Goal: Task Accomplishment & Management: Complete application form

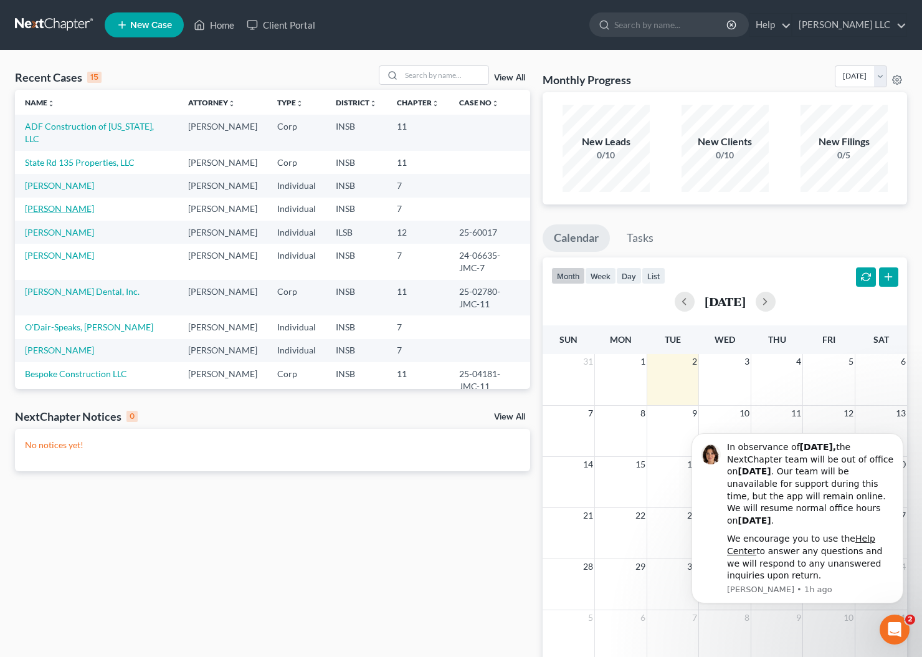
click at [52, 203] on link "[PERSON_NAME]" at bounding box center [59, 208] width 69 height 11
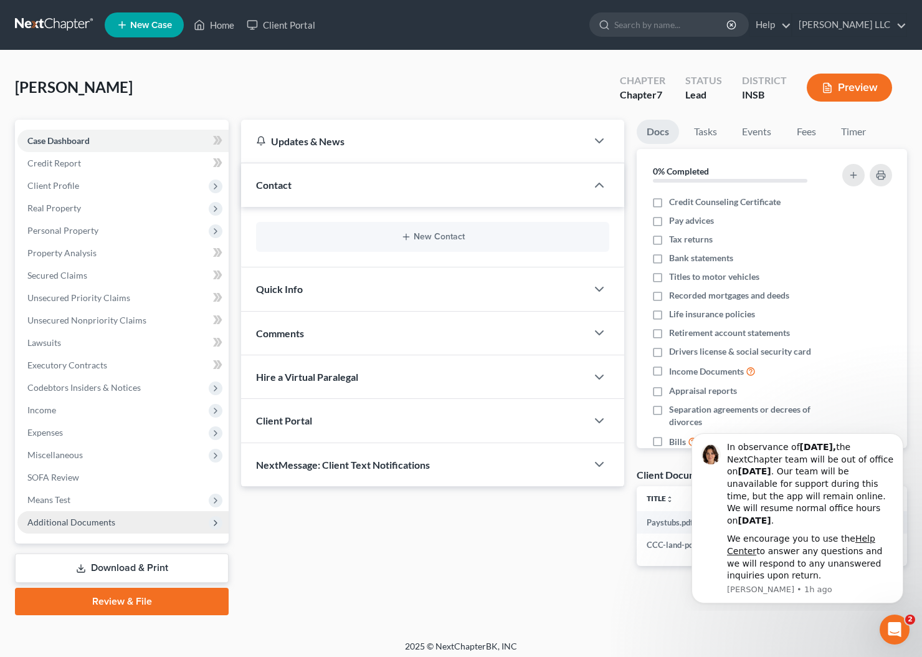
click at [60, 521] on span "Additional Documents" at bounding box center [71, 521] width 88 height 11
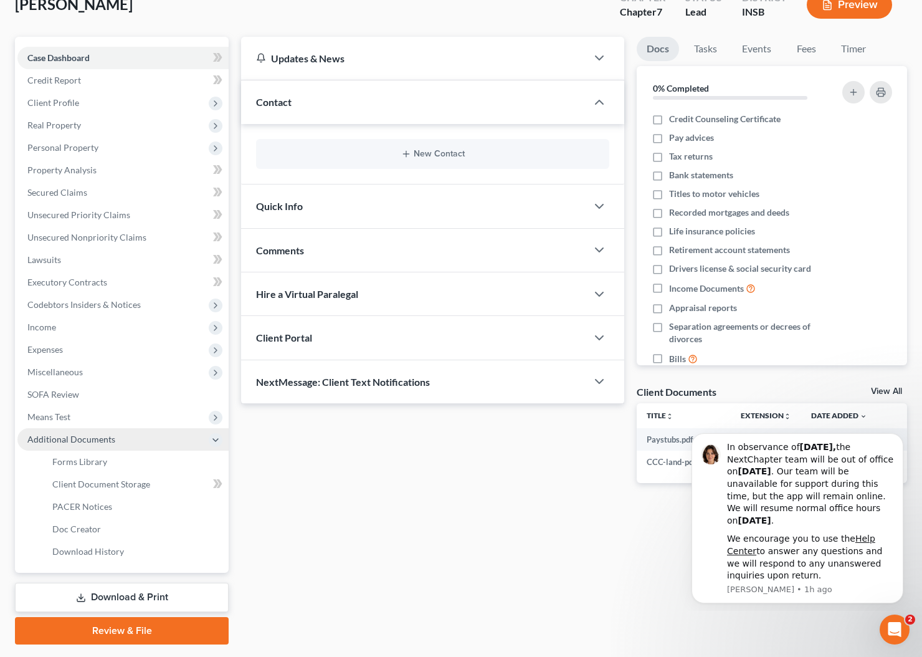
scroll to position [85, 0]
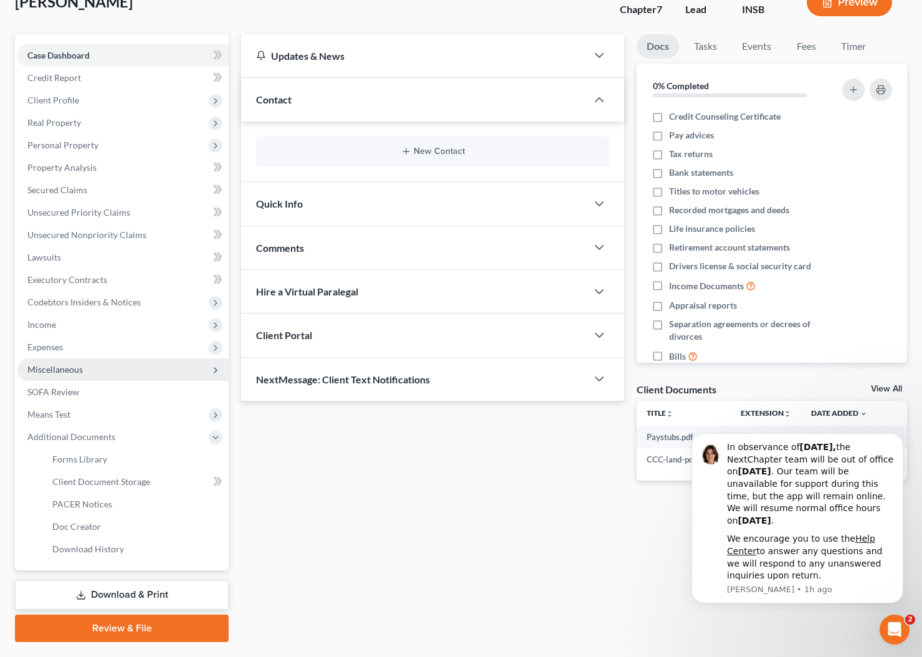
click at [58, 371] on span "Miscellaneous" at bounding box center [54, 369] width 55 height 11
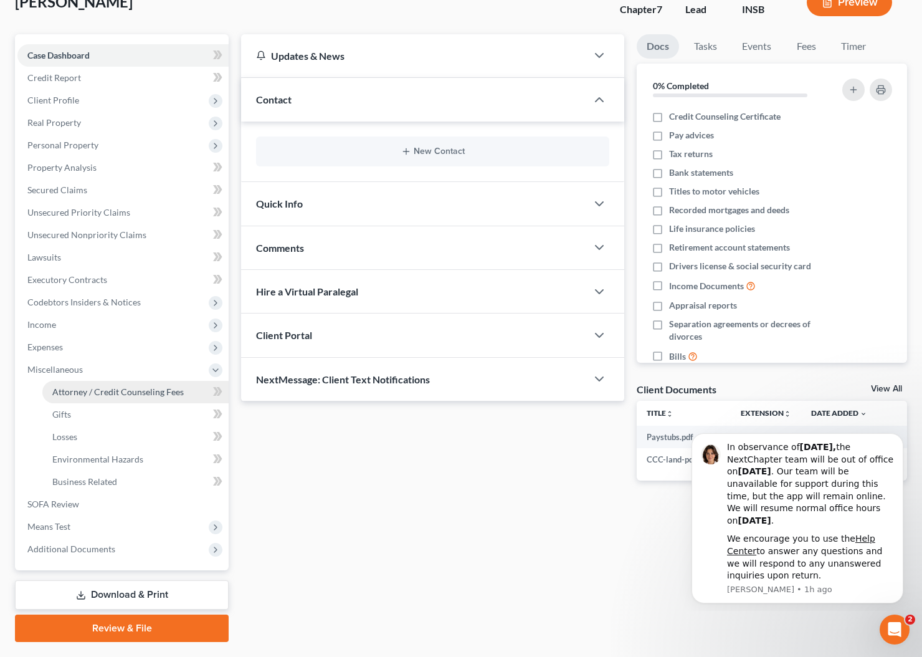
click at [79, 391] on span "Attorney / Credit Counseling Fees" at bounding box center [117, 391] width 131 height 11
select select "1"
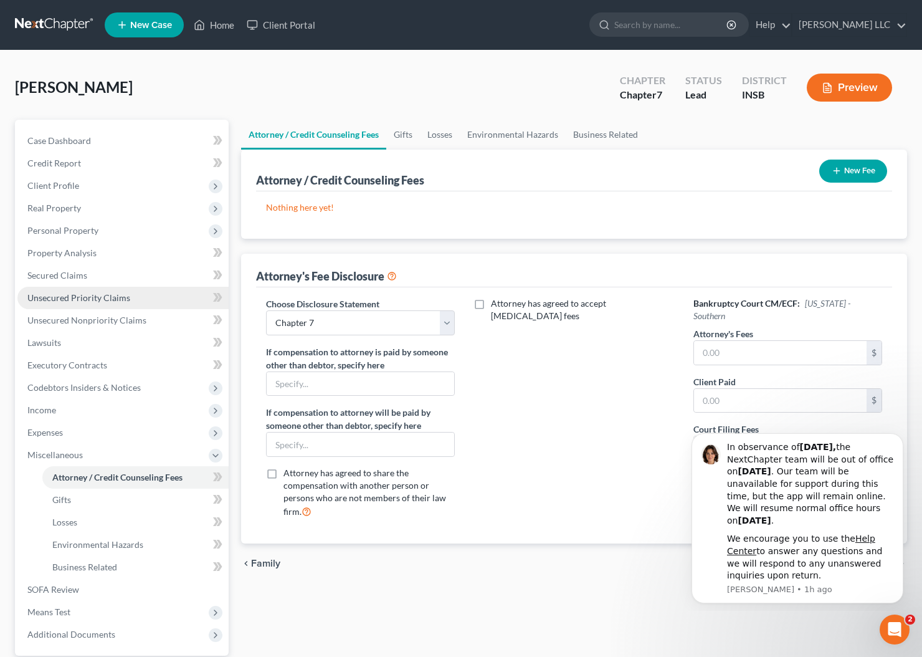
click at [78, 297] on span "Unsecured Priority Claims" at bounding box center [78, 297] width 103 height 11
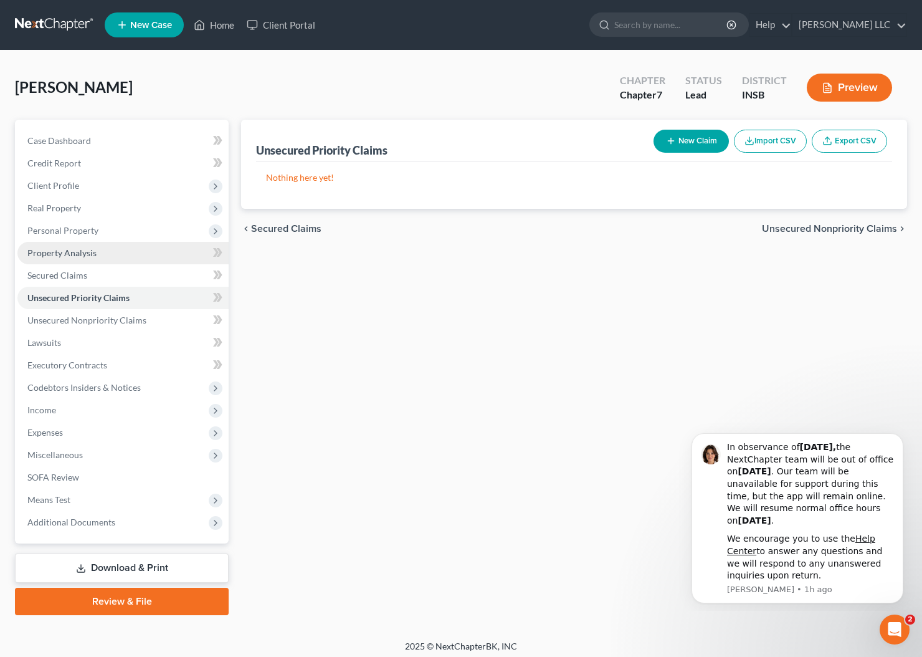
click at [59, 247] on link "Property Analysis" at bounding box center [122, 253] width 211 height 22
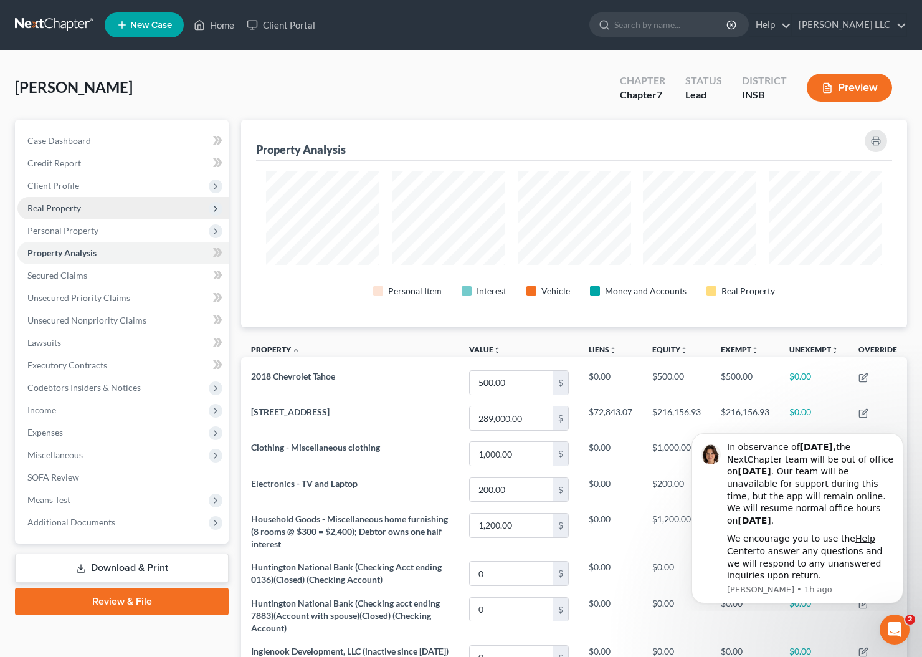
scroll to position [207, 666]
click at [66, 230] on span "Personal Property" at bounding box center [62, 230] width 71 height 11
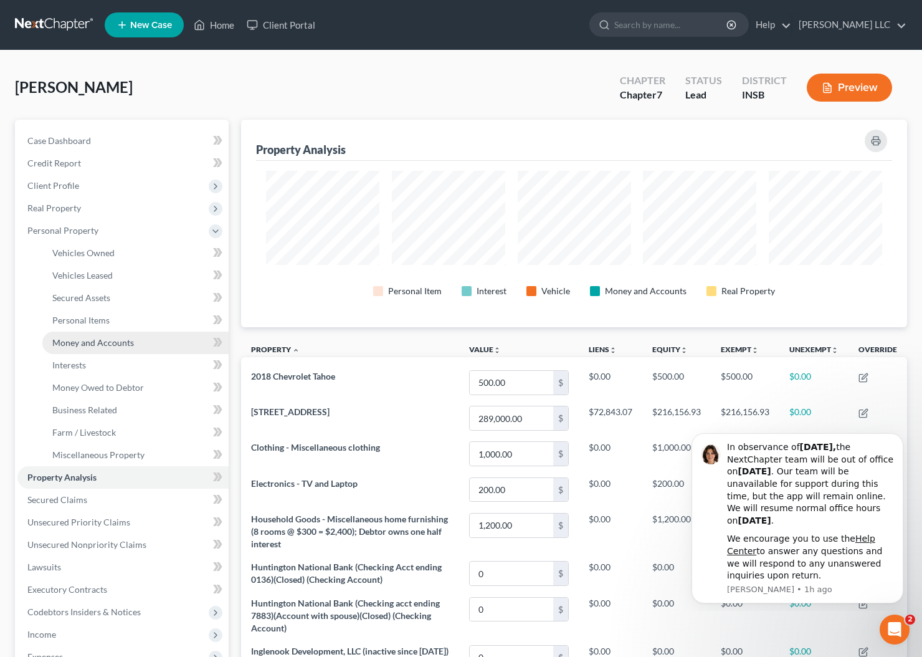
click at [79, 339] on span "Money and Accounts" at bounding box center [93, 342] width 82 height 11
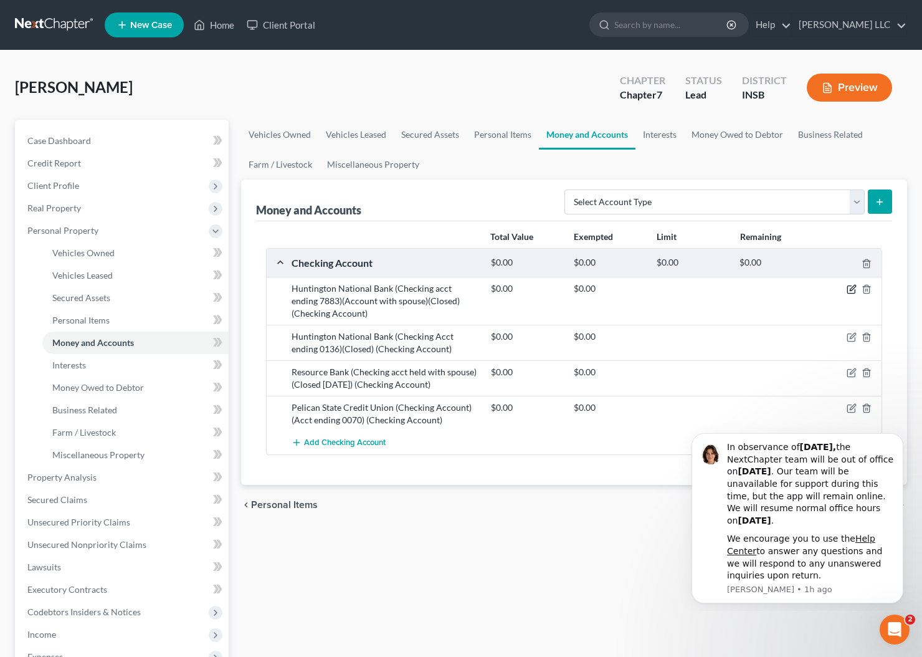
click at [857, 293] on icon "button" at bounding box center [852, 289] width 10 height 10
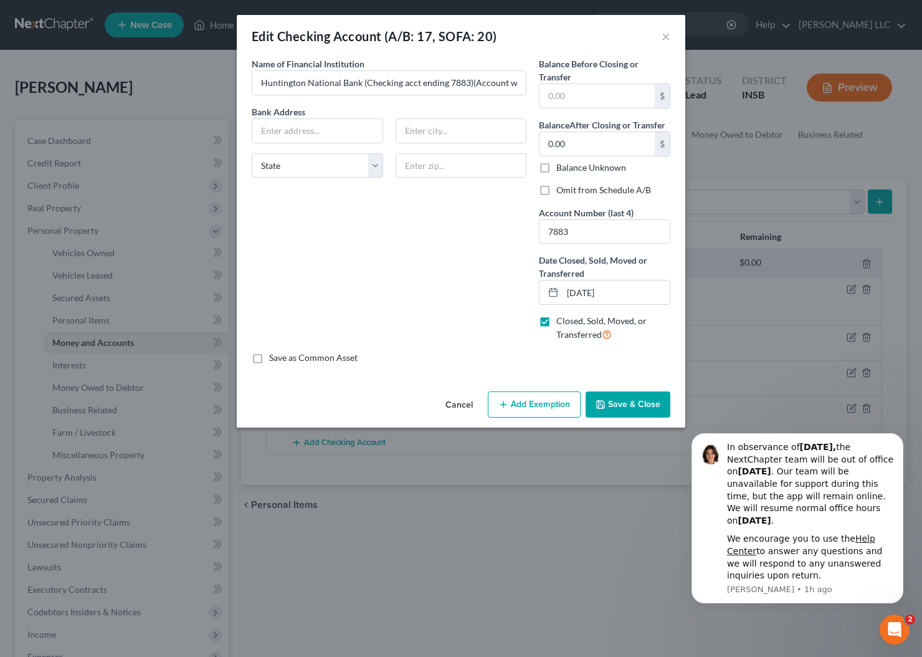
click at [470, 409] on button "Cancel" at bounding box center [458, 404] width 47 height 25
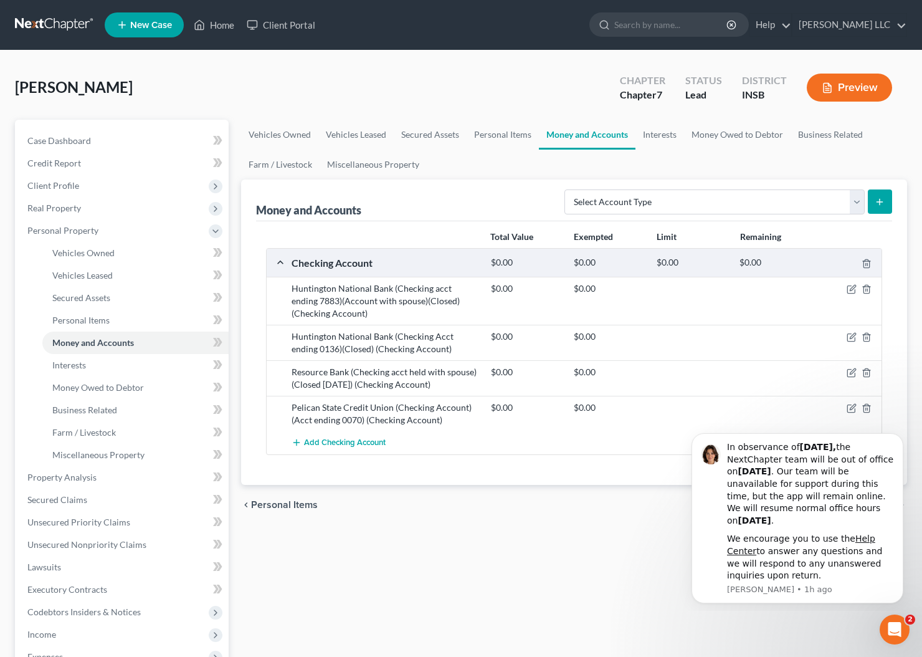
click at [857, 341] on div at bounding box center [849, 336] width 67 height 12
click at [850, 340] on icon "button" at bounding box center [852, 337] width 10 height 10
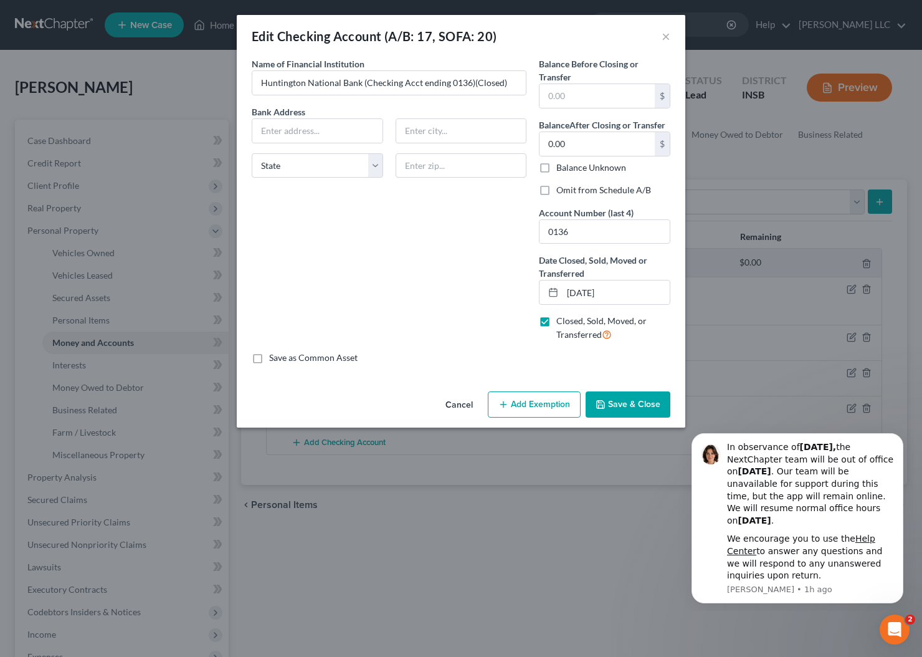
click at [462, 409] on button "Cancel" at bounding box center [458, 404] width 47 height 25
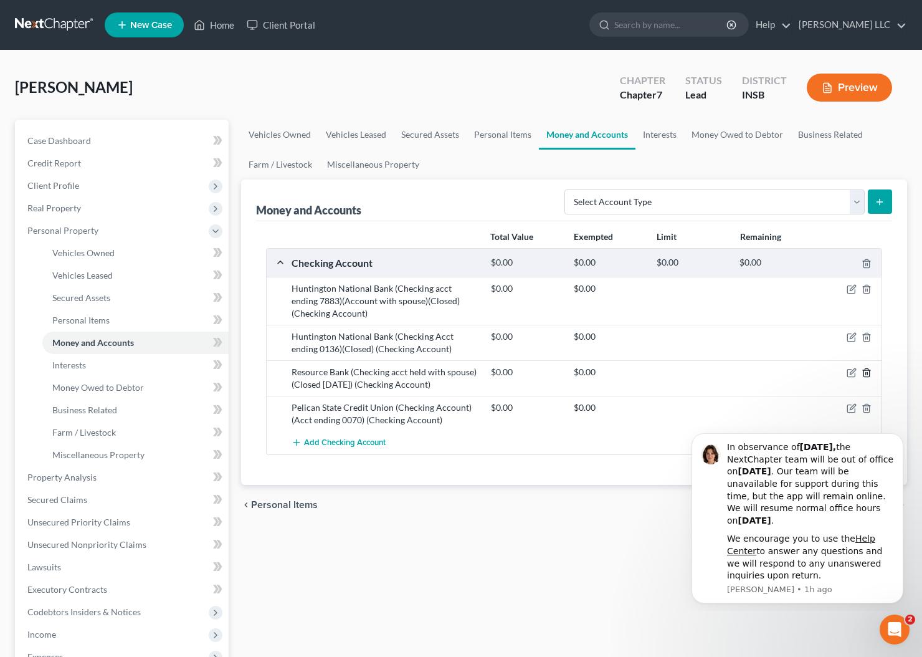
click at [866, 373] on line "button" at bounding box center [866, 374] width 0 height 2
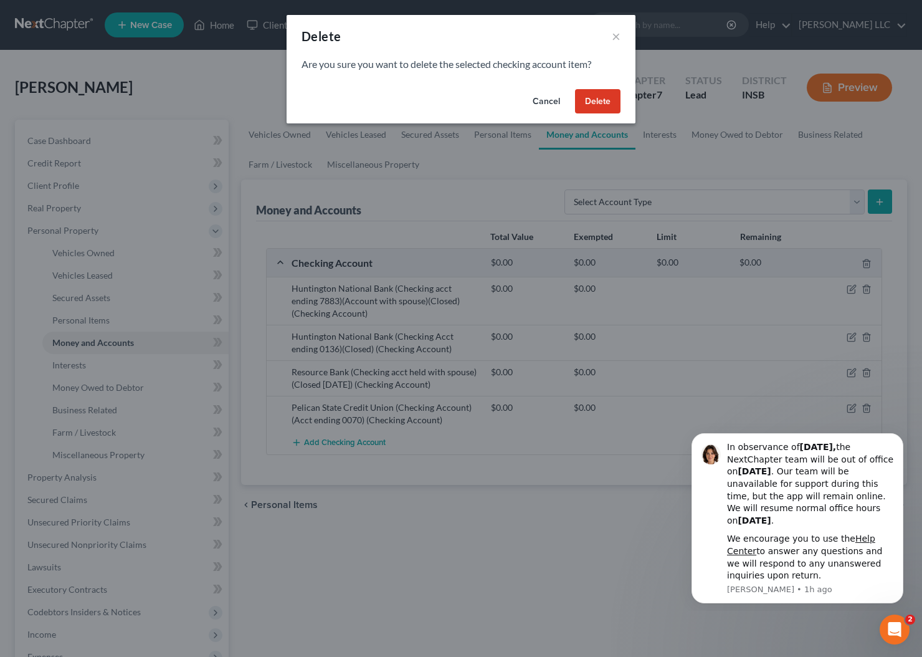
click at [607, 103] on button "Delete" at bounding box center [597, 101] width 45 height 25
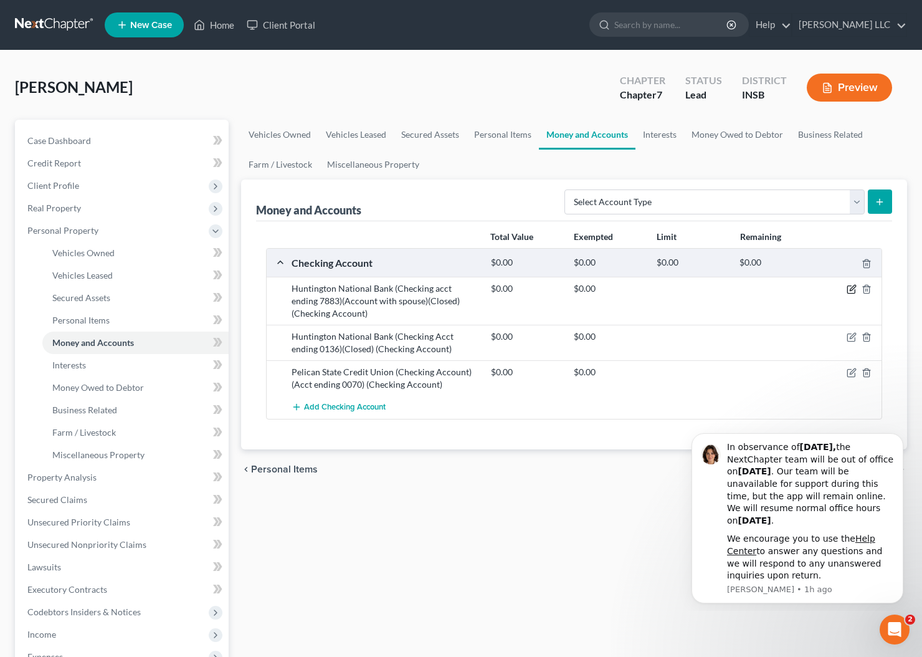
click at [852, 289] on icon "button" at bounding box center [852, 289] width 10 height 10
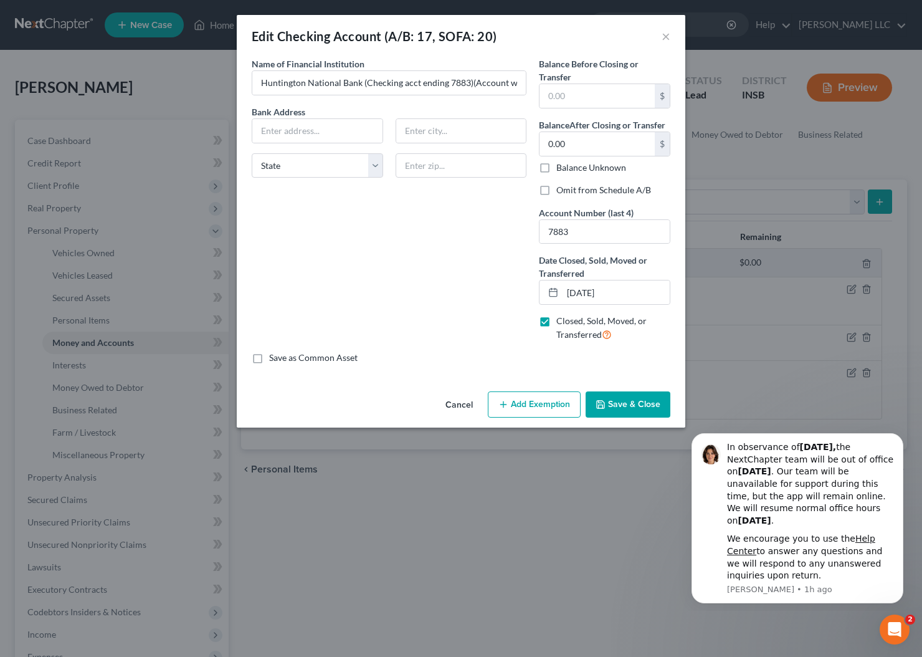
click at [467, 406] on button "Cancel" at bounding box center [458, 404] width 47 height 25
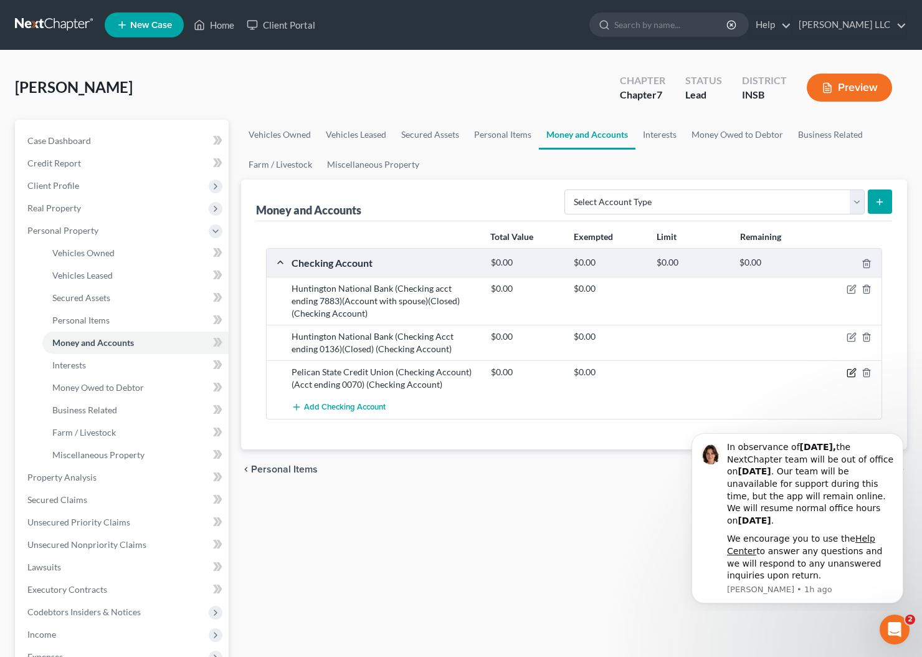
click at [854, 374] on icon "button" at bounding box center [852, 373] width 10 height 10
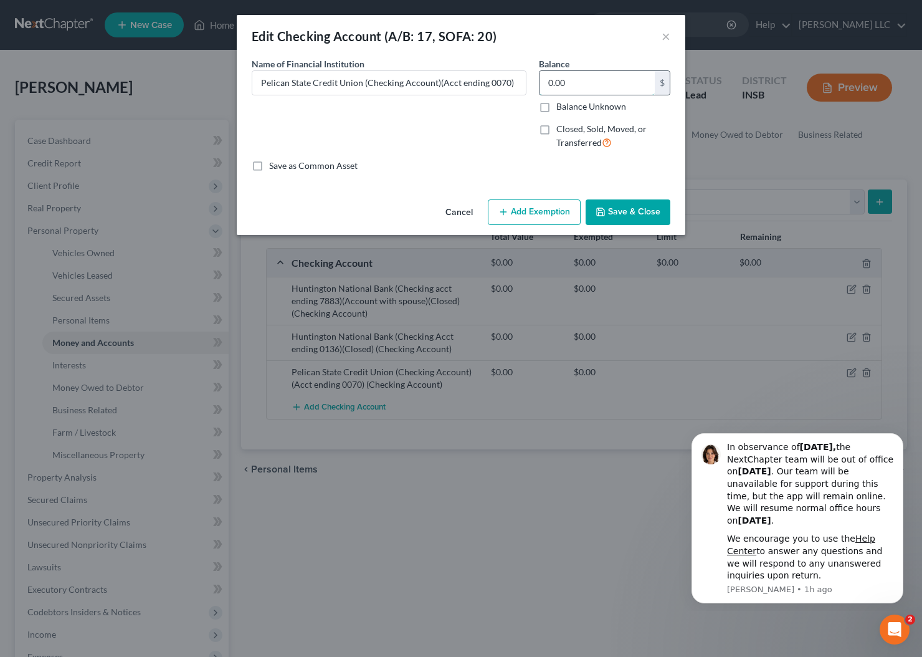
click at [578, 81] on input "0.00" at bounding box center [596, 83] width 115 height 24
type input "0"
type input "0.00"
click at [523, 90] on input "Pelican State Credit Union (Checking Account)(Acct ending 0070)" at bounding box center [388, 83] width 273 height 24
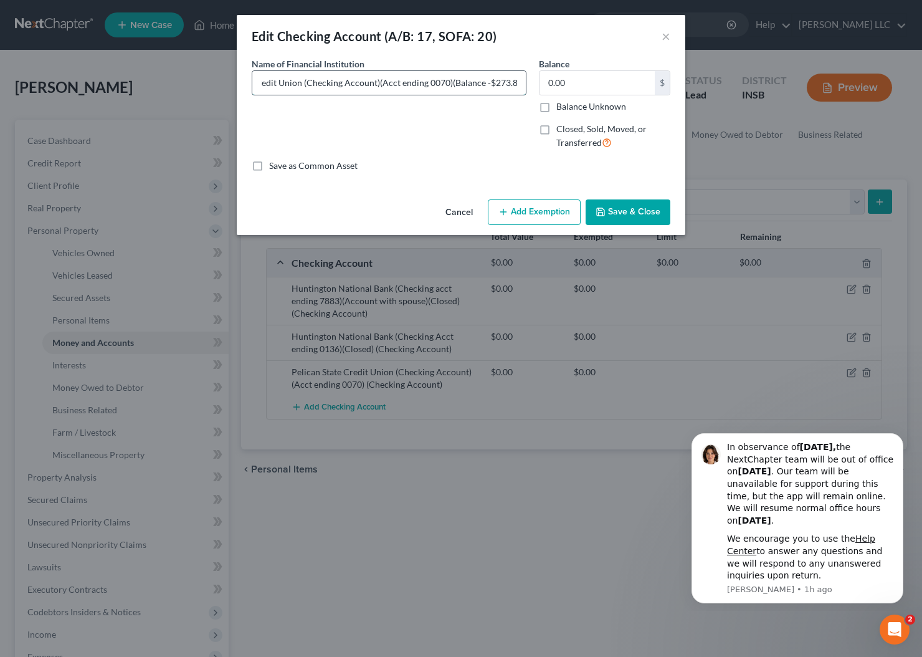
scroll to position [0, 64]
type input "Pelican State Credit Union (Checking Account)(Acct ending 0070)(Balance = -$273…"
click at [620, 214] on button "Save & Close" at bounding box center [628, 212] width 85 height 26
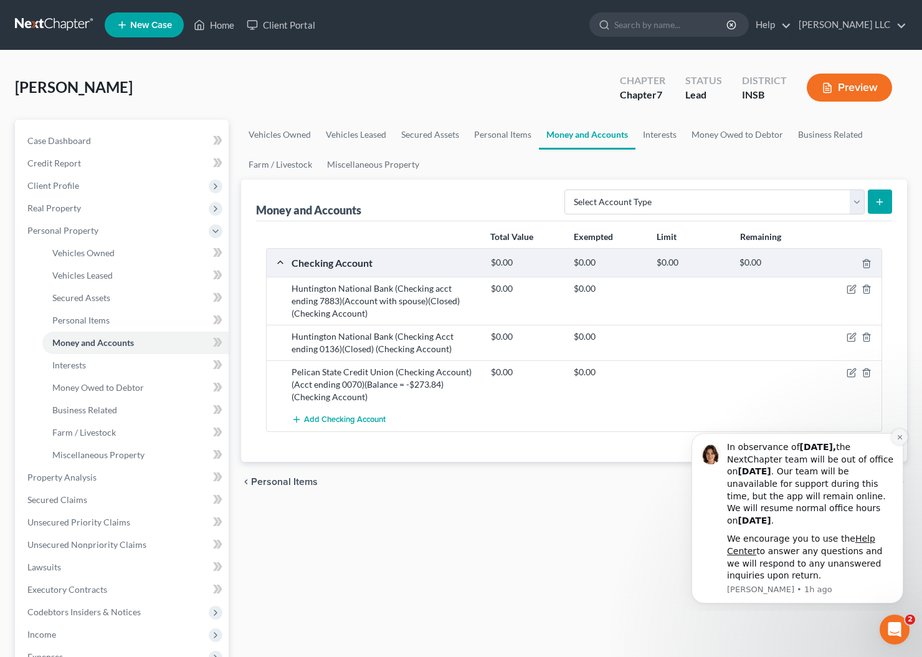
click at [902, 437] on icon "Dismiss notification" at bounding box center [899, 437] width 7 height 7
